Goal: Information Seeking & Learning: Learn about a topic

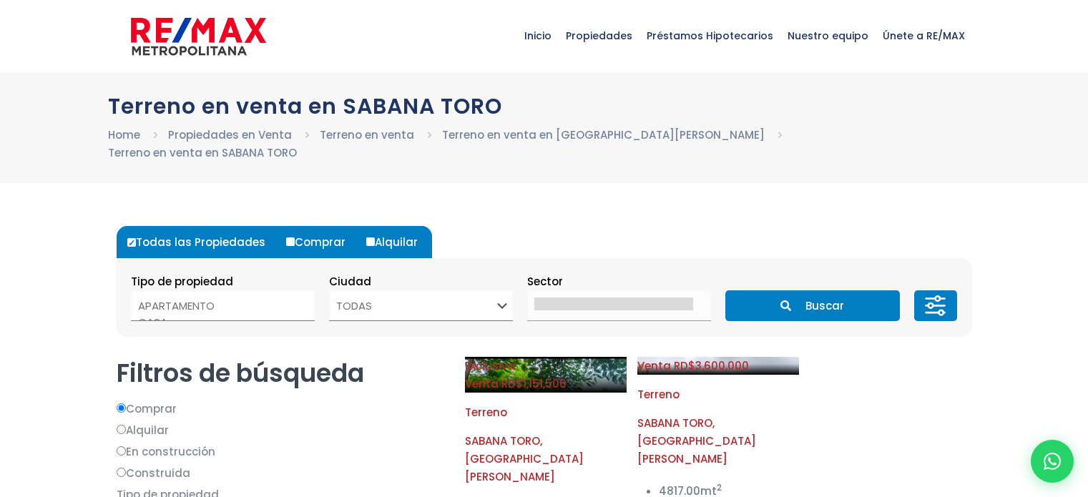
select select
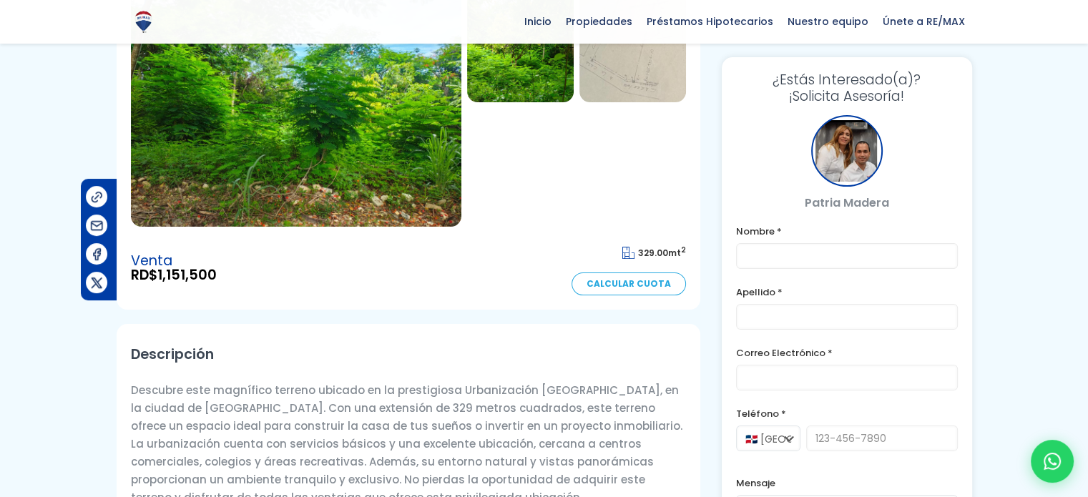
scroll to position [215, 0]
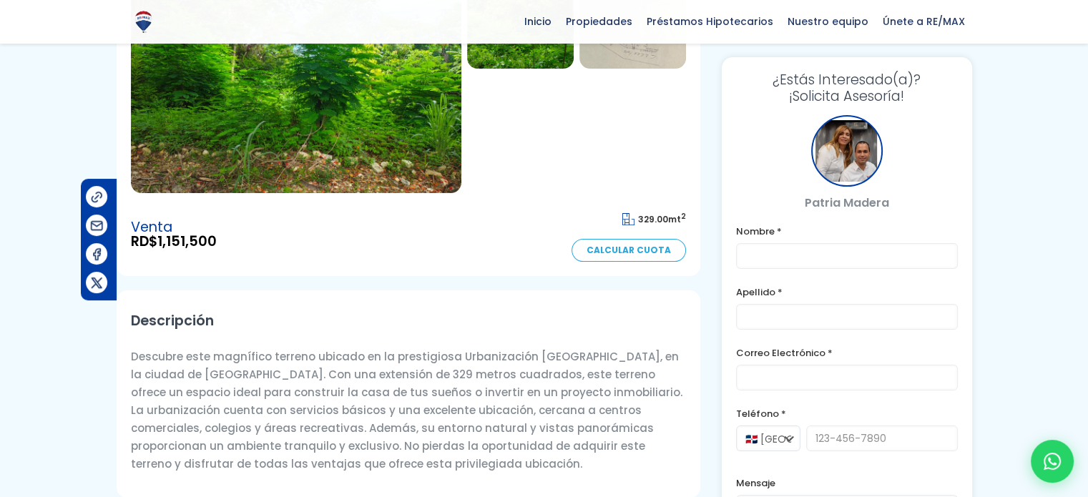
drag, startPoint x: 644, startPoint y: 367, endPoint x: 398, endPoint y: 334, distance: 247.5
click at [398, 334] on h2 "Descripción" at bounding box center [408, 321] width 555 height 32
drag, startPoint x: 634, startPoint y: 222, endPoint x: 697, endPoint y: 217, distance: 63.8
click at [697, 217] on section "Terreno en Sabana Toro Sabana Toro, San Cristóbal Código de propiedad: 196945" at bounding box center [409, 77] width 584 height 398
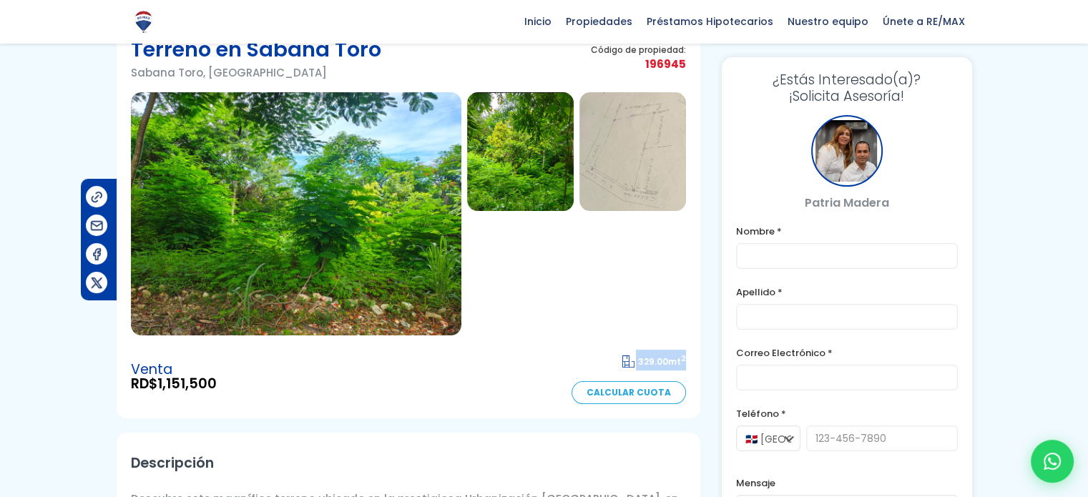
scroll to position [72, 0]
click at [513, 380] on div "Venta RD$ 1,151,500 329.00 mt 2 Calcular Cuota" at bounding box center [408, 377] width 555 height 54
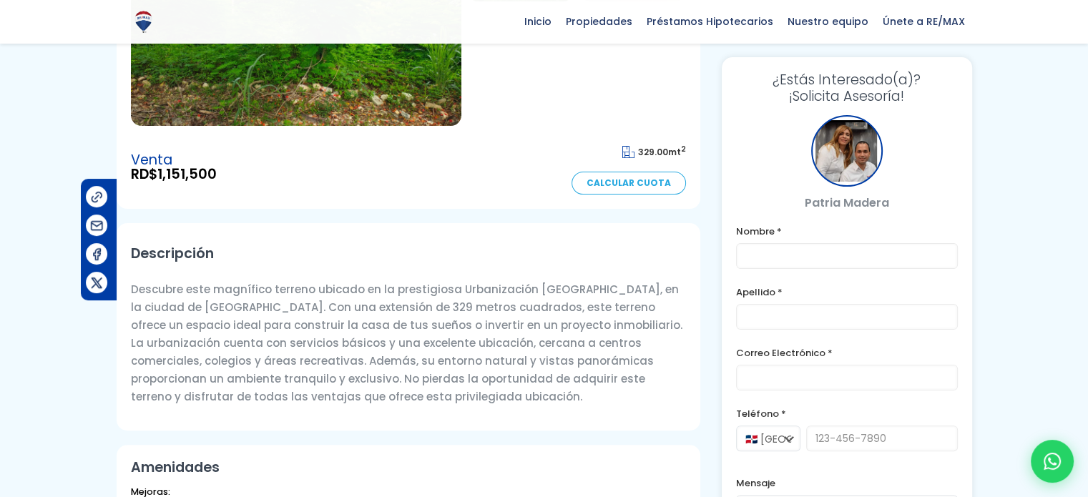
scroll to position [215, 0]
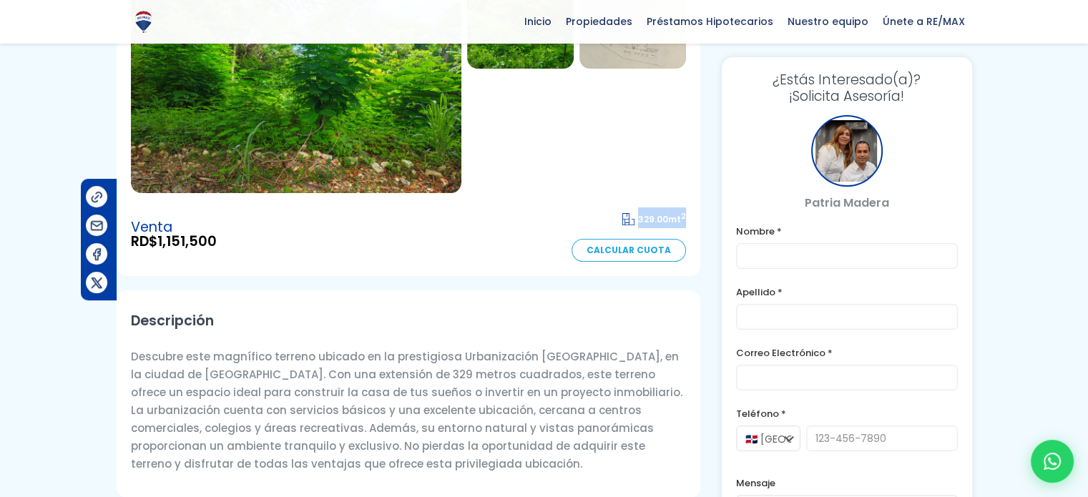
drag, startPoint x: 652, startPoint y: 222, endPoint x: 707, endPoint y: 224, distance: 54.4
click at [707, 224] on div "Terreno en Sabana Toro Sabana Toro, San Cristóbal Código de propiedad: 196945" at bounding box center [544, 495] width 855 height 1235
